Goal: Navigation & Orientation: Find specific page/section

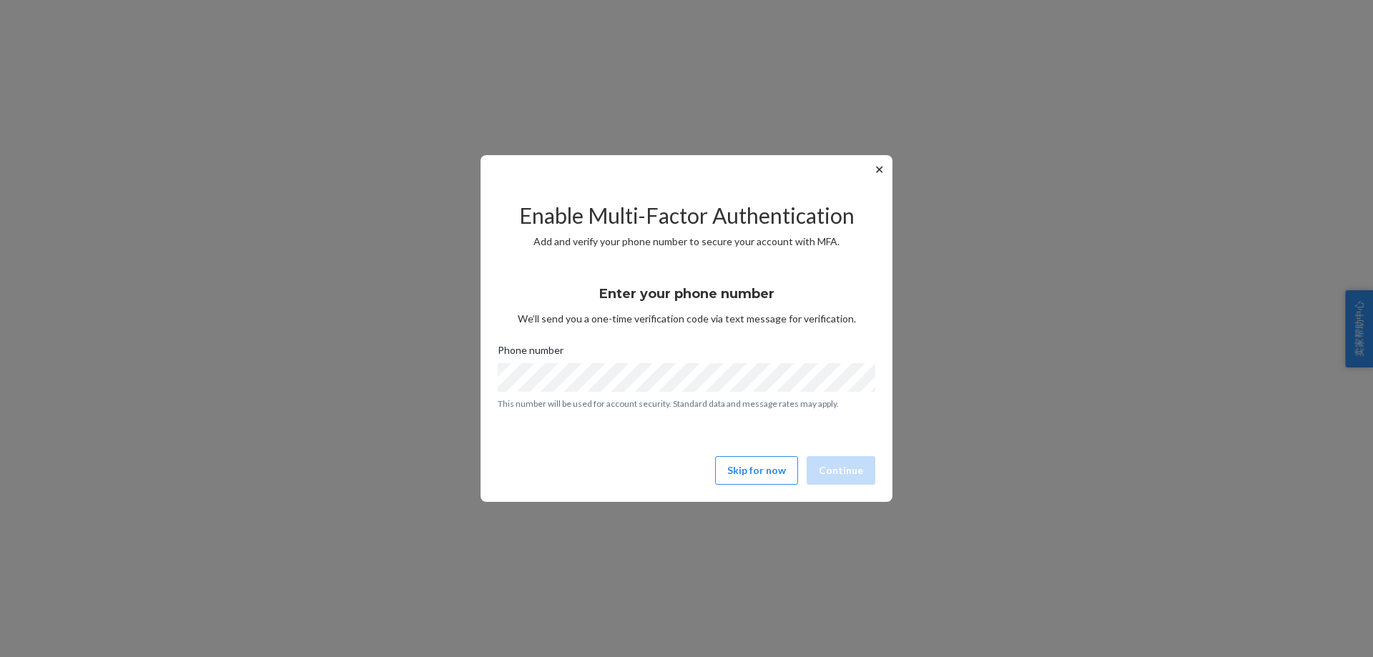
click at [883, 166] on button "✕" at bounding box center [879, 169] width 15 height 17
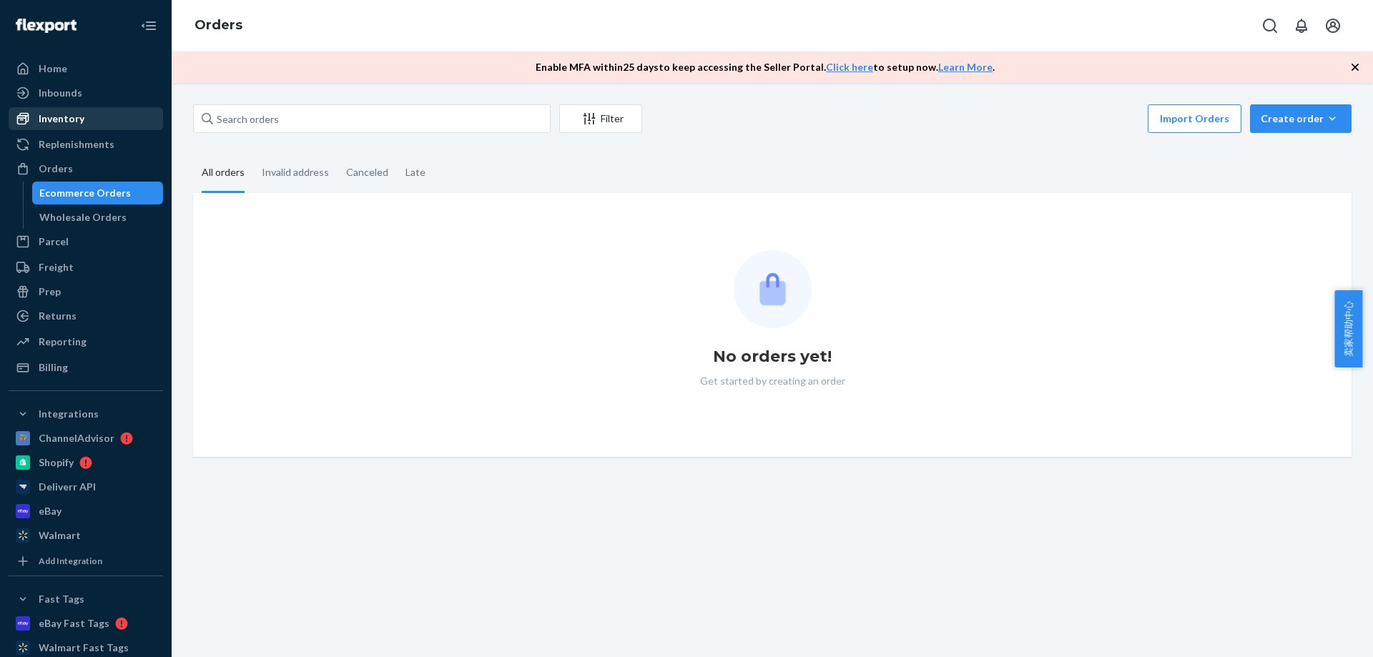
click at [86, 118] on div "Inventory" at bounding box center [86, 119] width 152 height 20
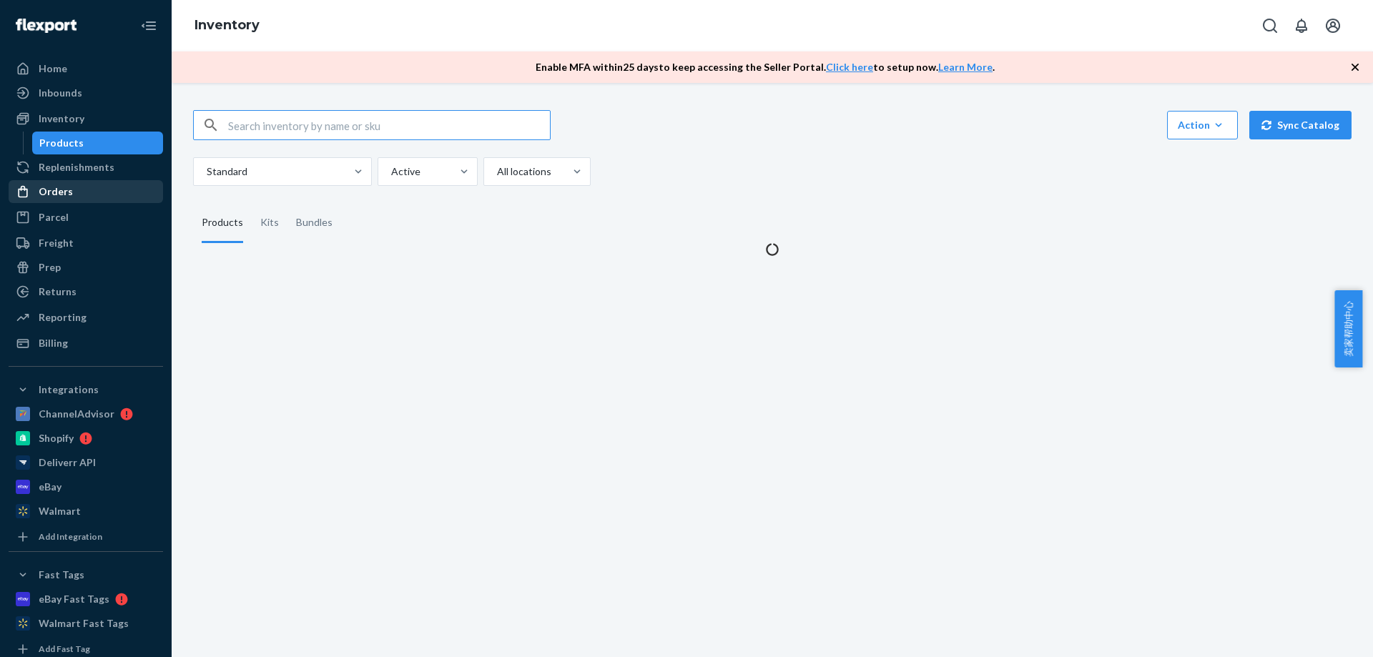
click at [67, 189] on div "Orders" at bounding box center [56, 192] width 34 height 14
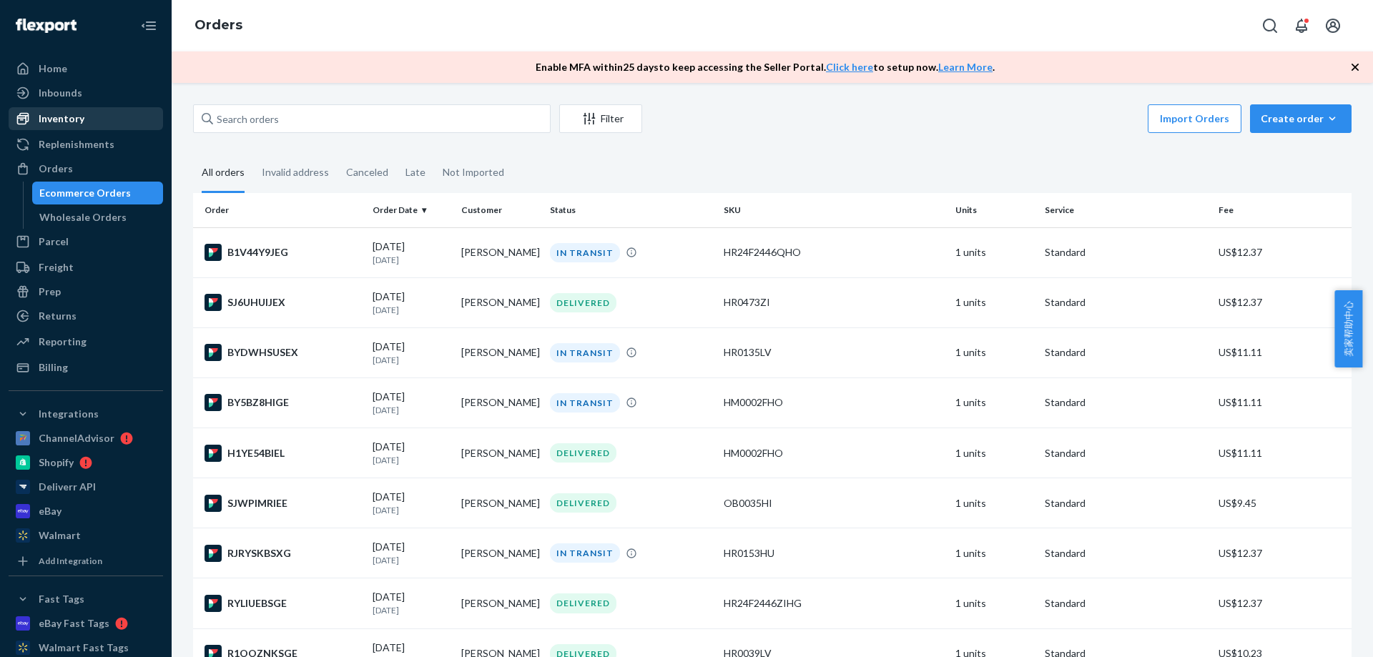
click at [44, 117] on div "Inventory" at bounding box center [62, 119] width 46 height 14
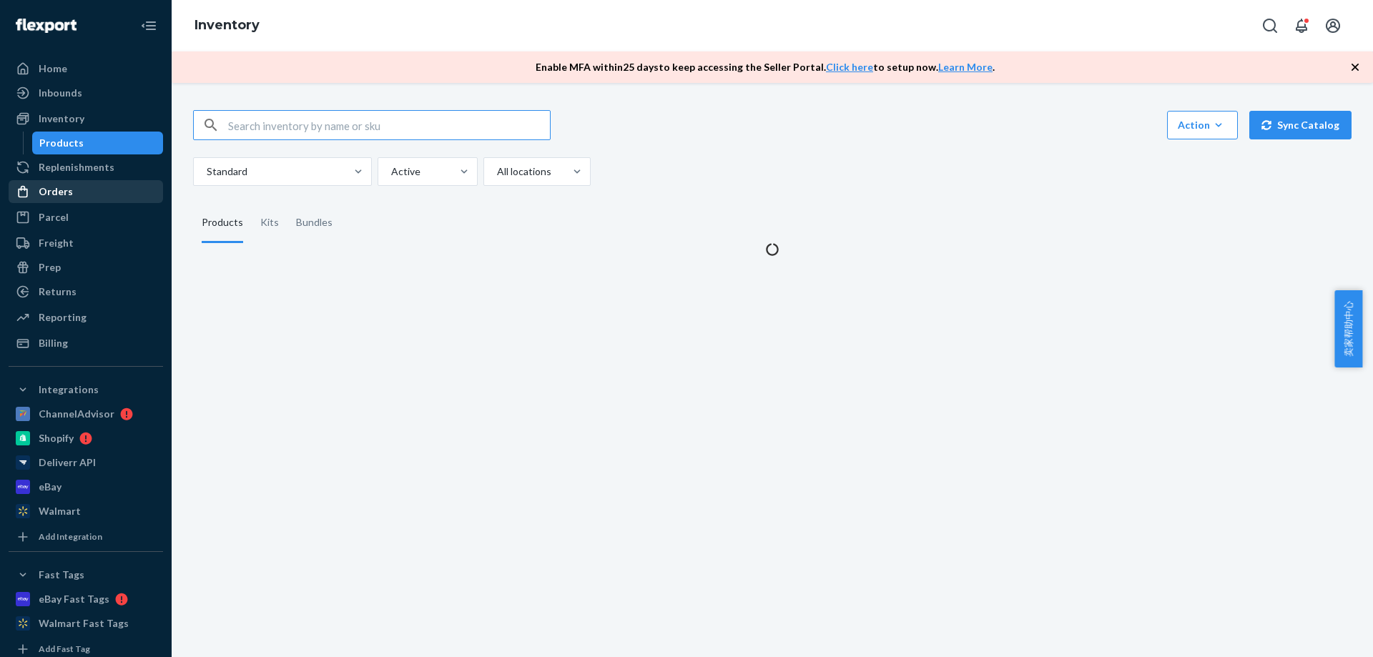
click at [67, 188] on div "Orders" at bounding box center [56, 192] width 34 height 14
